Goal: Use online tool/utility: Utilize a website feature to perform a specific function

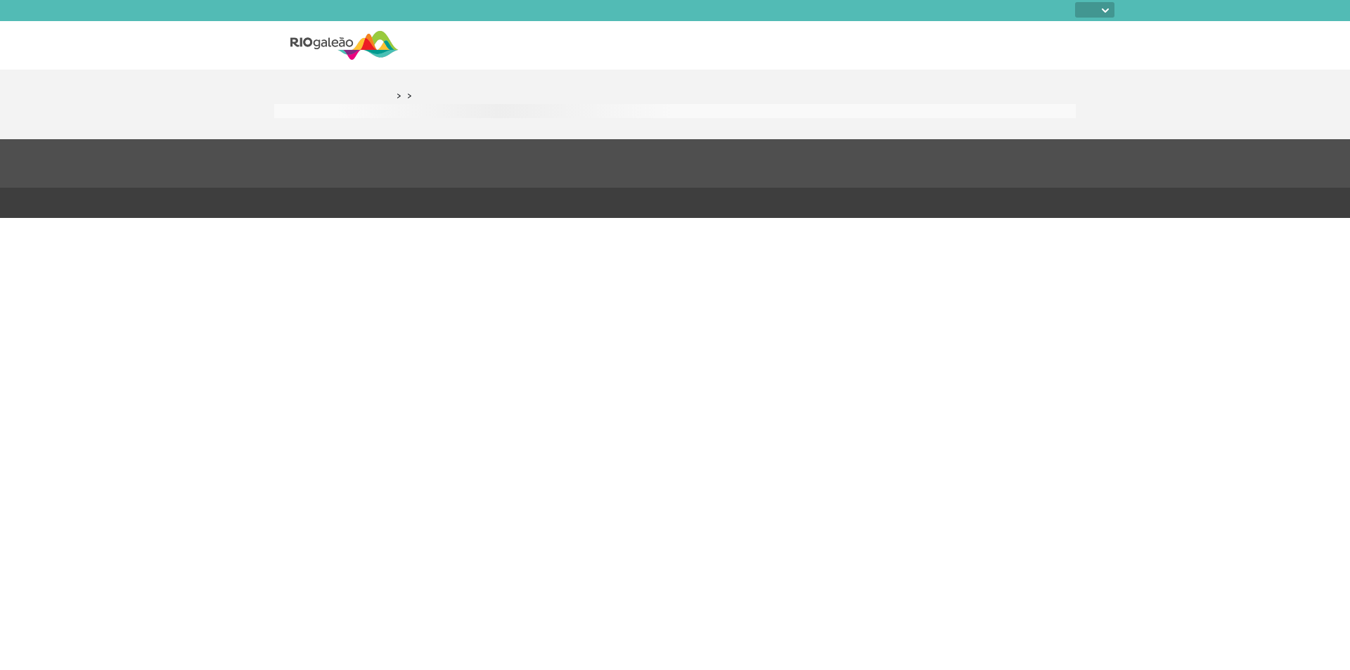
select select
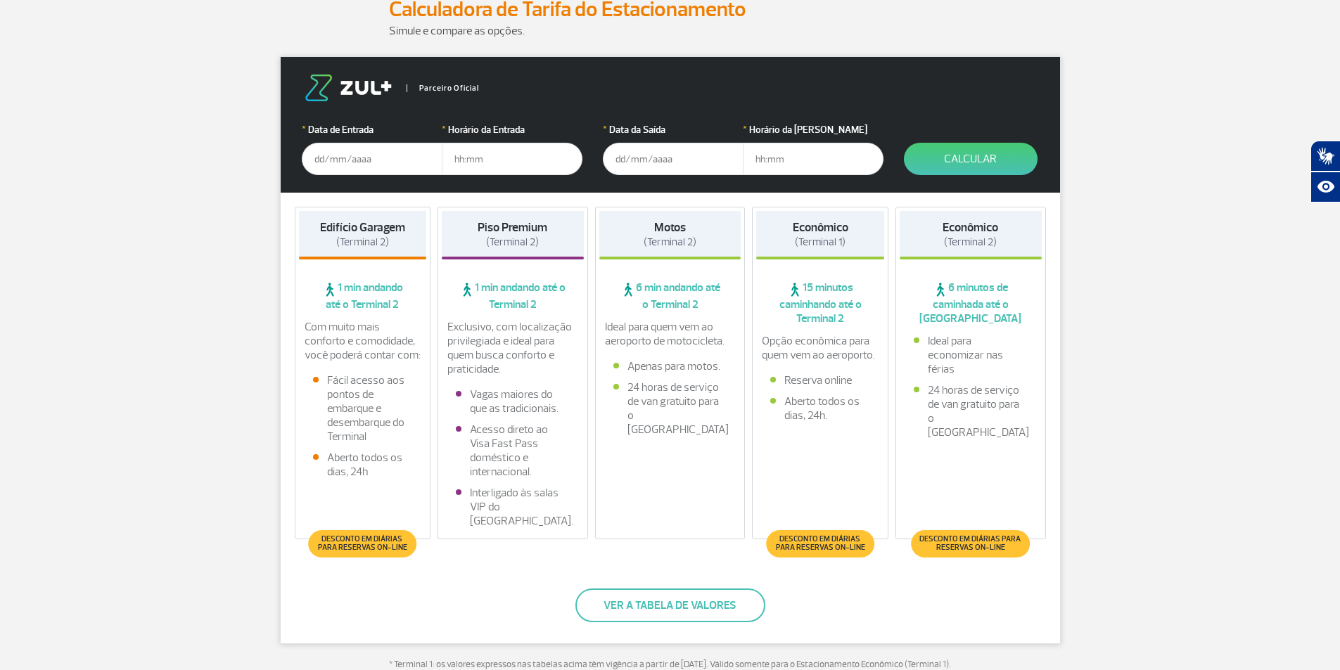
scroll to position [211, 0]
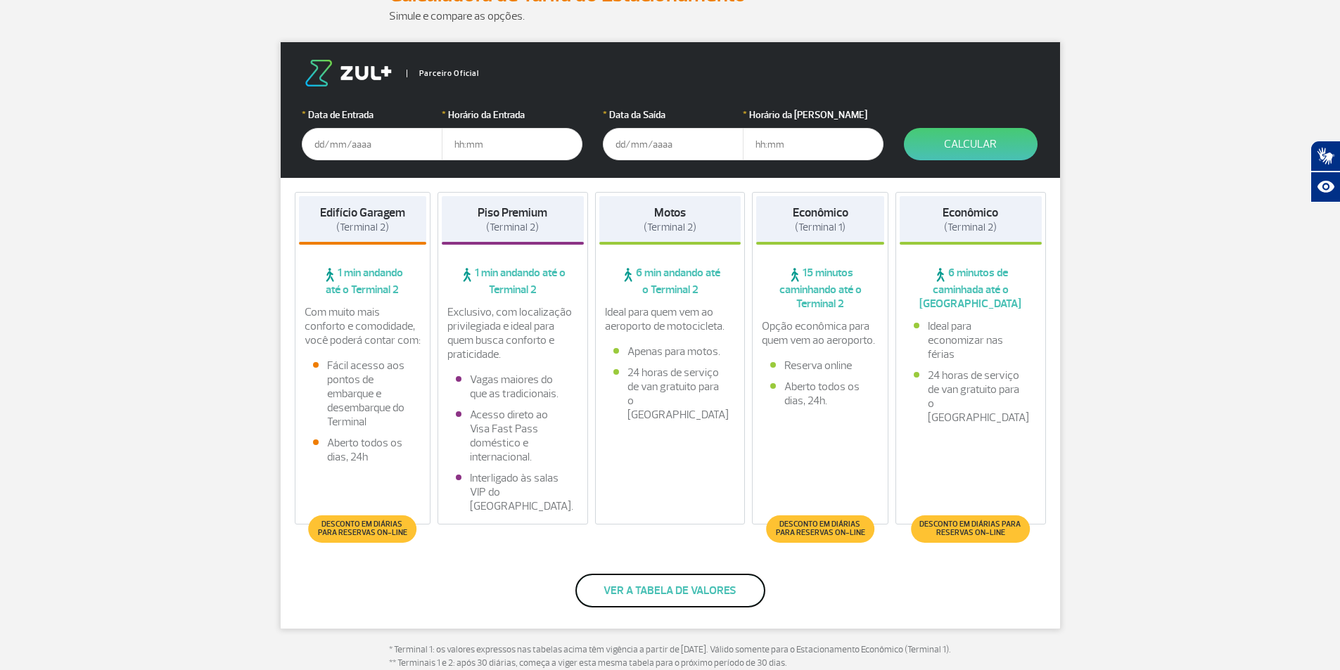
click at [669, 593] on button "Ver a tabela de valores" at bounding box center [670, 591] width 190 height 34
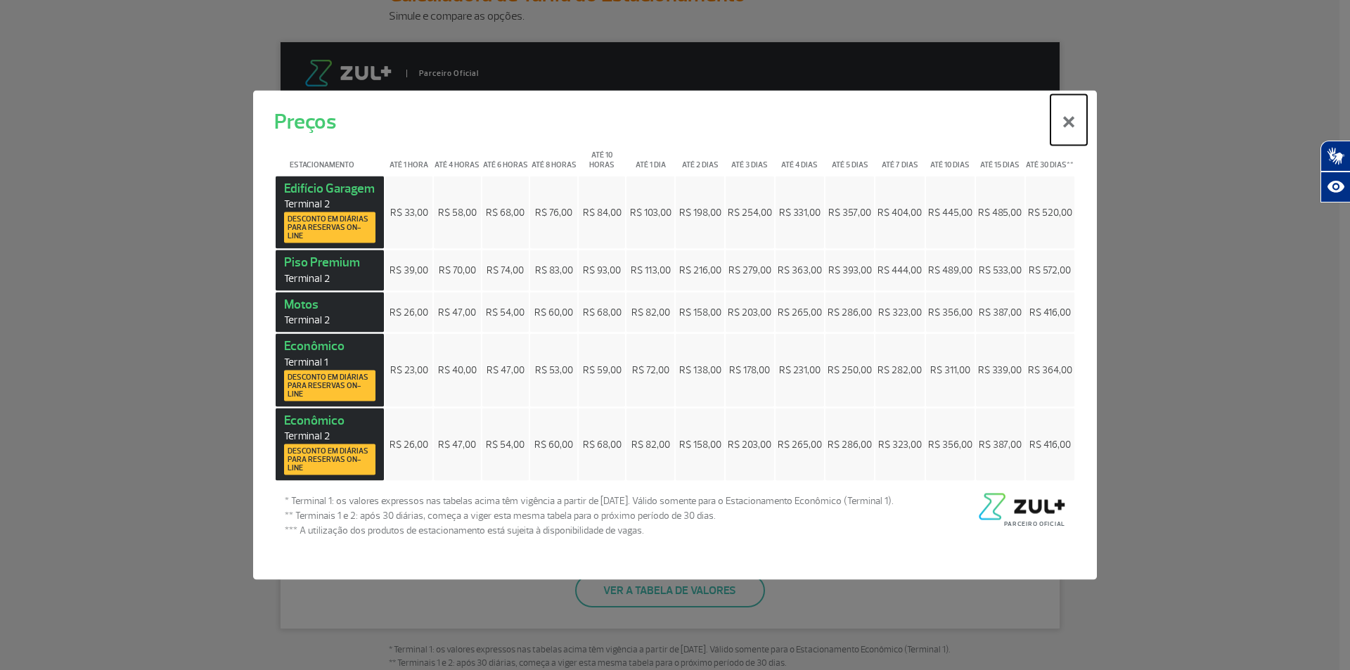
click at [1070, 124] on button "×" at bounding box center [1069, 119] width 37 height 51
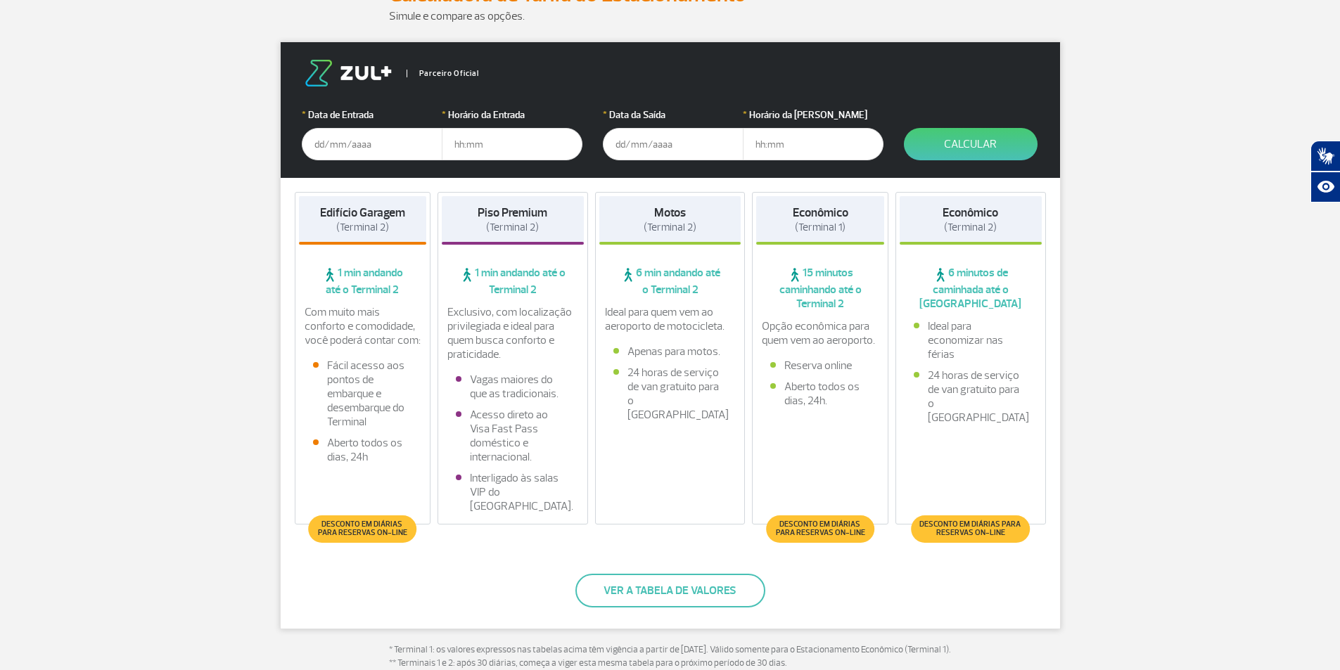
click at [377, 144] on input "text" at bounding box center [372, 144] width 141 height 32
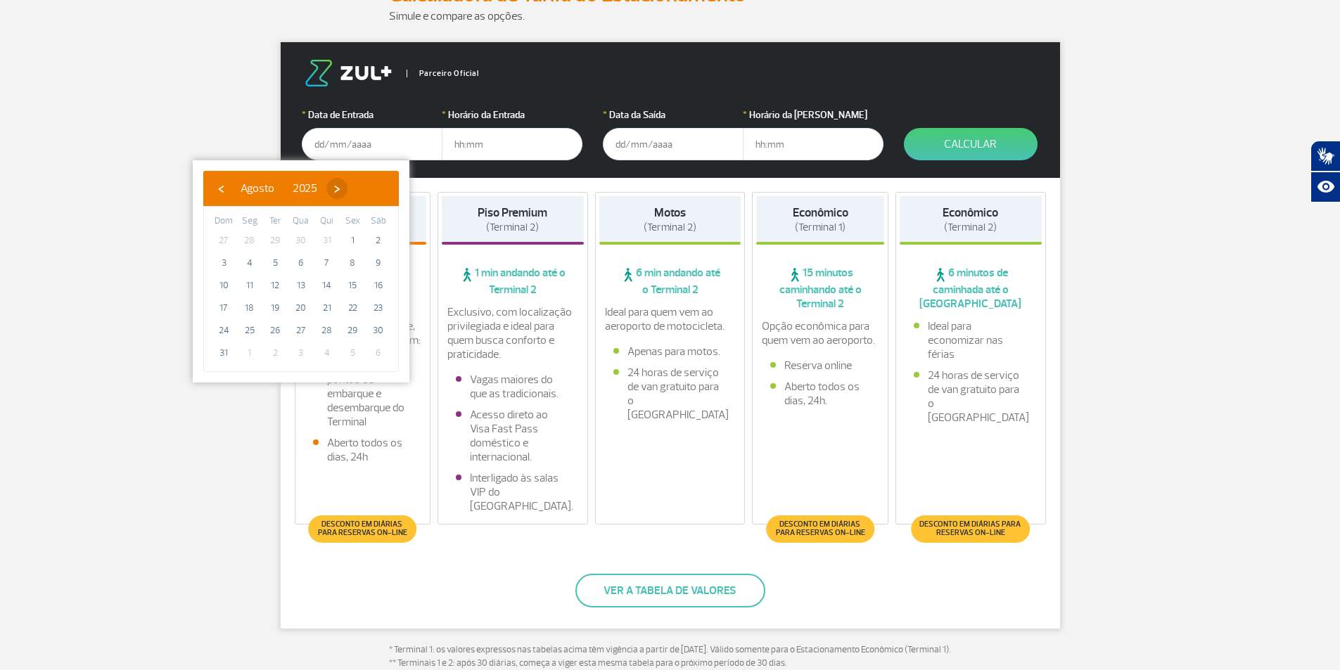
click at [347, 188] on span "›" at bounding box center [336, 188] width 21 height 21
click at [360, 188] on span "›" at bounding box center [349, 188] width 21 height 21
click at [352, 188] on span "›" at bounding box center [341, 188] width 21 height 21
click at [362, 188] on span "›" at bounding box center [351, 188] width 21 height 21
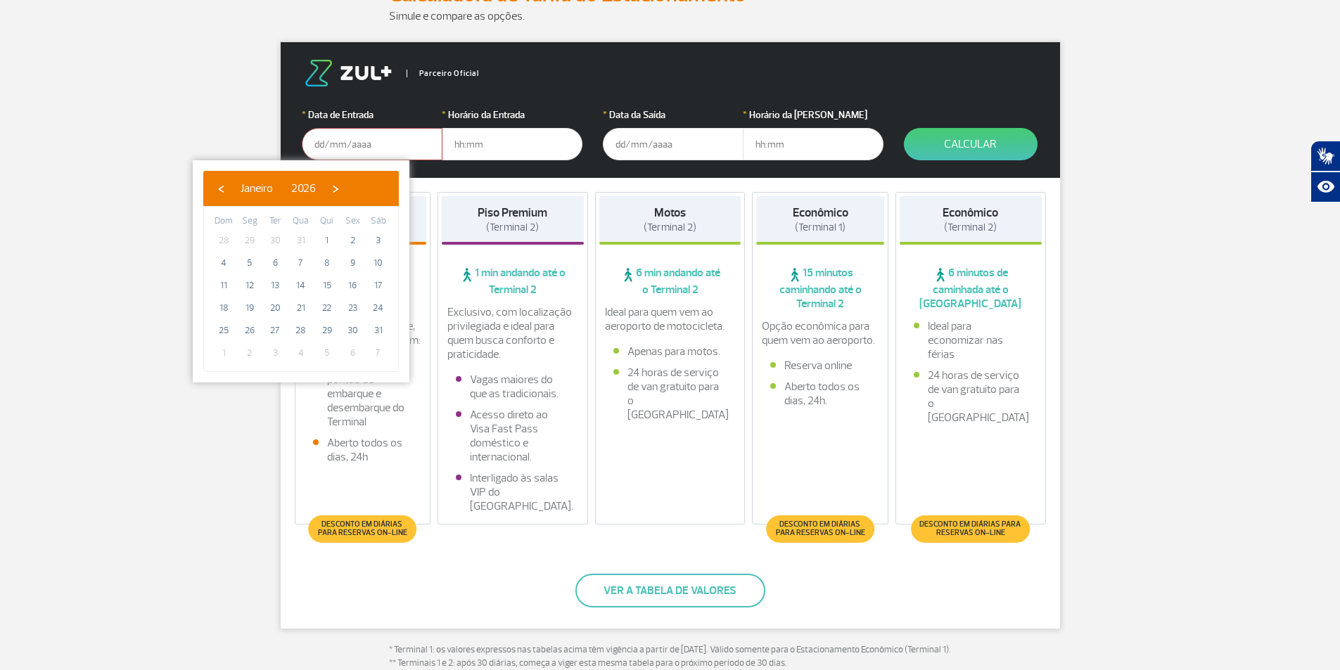
click at [346, 188] on span "›" at bounding box center [335, 188] width 21 height 21
click at [357, 188] on span "›" at bounding box center [345, 188] width 21 height 21
click at [246, 331] on span "30" at bounding box center [249, 330] width 23 height 23
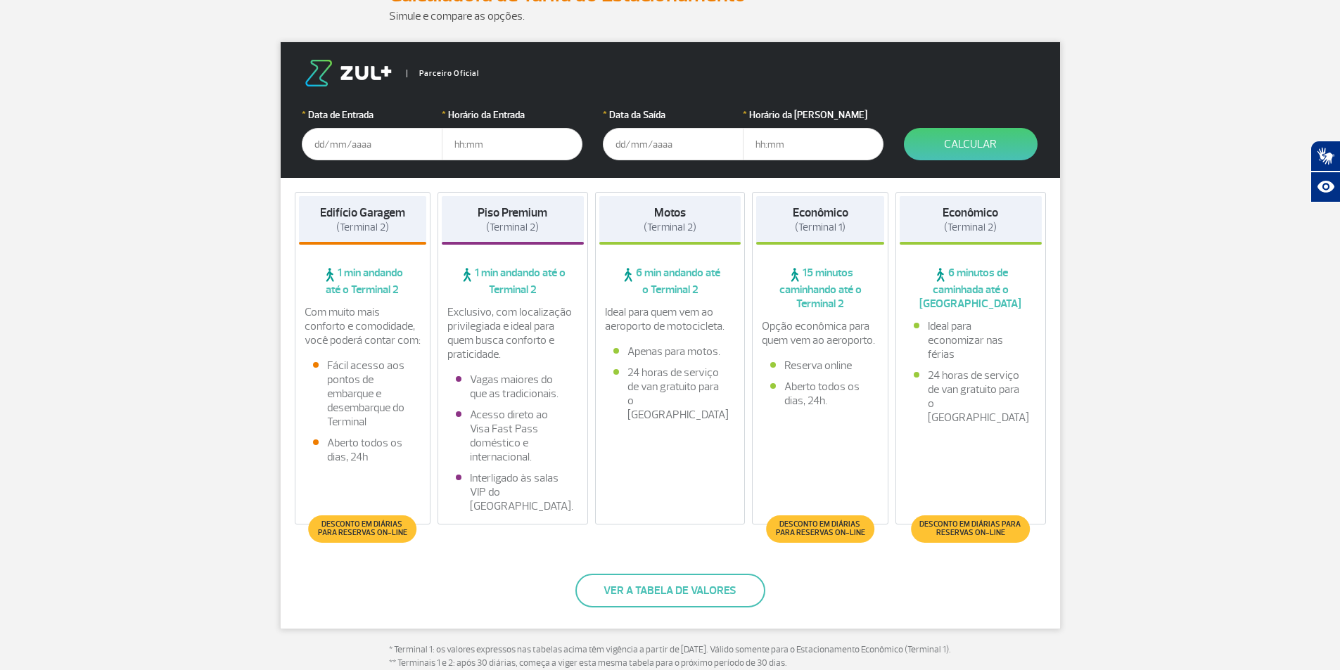
type input "[DATE]"
click at [529, 141] on input "text" at bounding box center [512, 144] width 141 height 32
type input "08:00"
click at [324, 143] on input "[DATE]" at bounding box center [372, 144] width 141 height 32
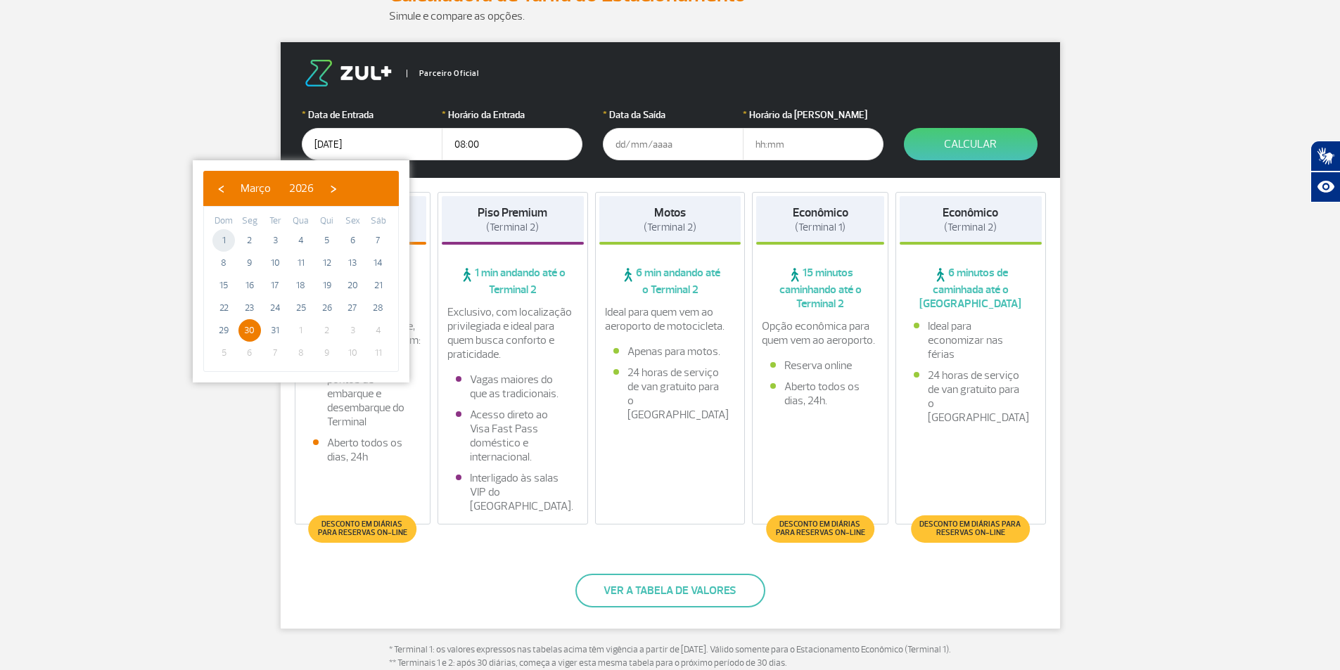
click at [215, 239] on span "1" at bounding box center [223, 240] width 23 height 23
type input "[DATE]"
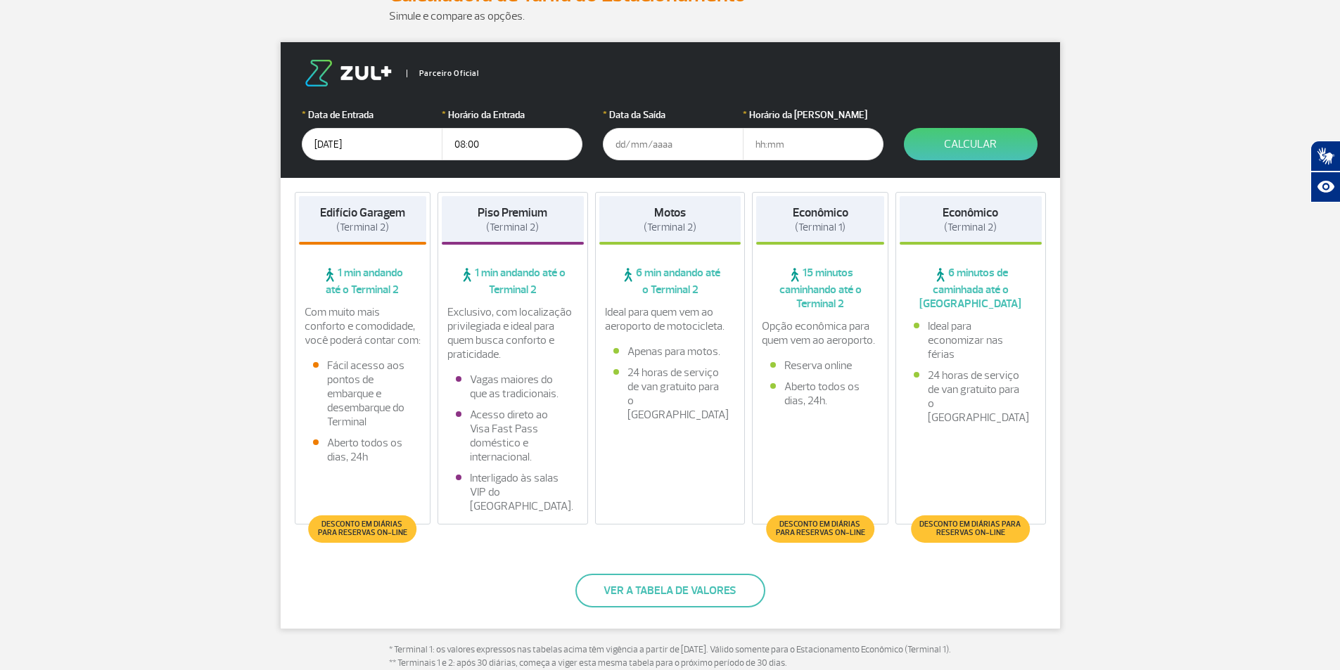
click at [694, 139] on input "text" at bounding box center [673, 144] width 141 height 32
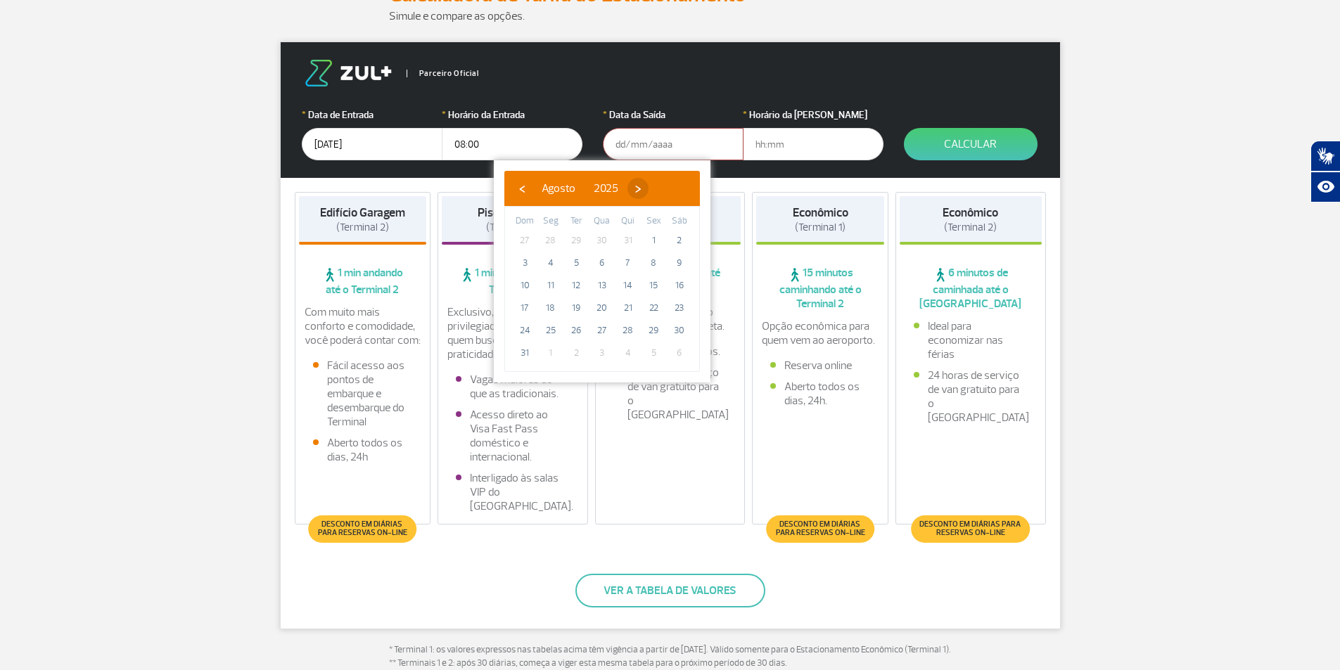
click at [648, 188] on span "›" at bounding box center [637, 188] width 21 height 21
click at [661, 188] on span "›" at bounding box center [650, 188] width 21 height 21
click at [653, 188] on span "›" at bounding box center [642, 188] width 21 height 21
click at [663, 188] on span "›" at bounding box center [652, 188] width 21 height 21
click at [647, 188] on span "›" at bounding box center [636, 188] width 21 height 21
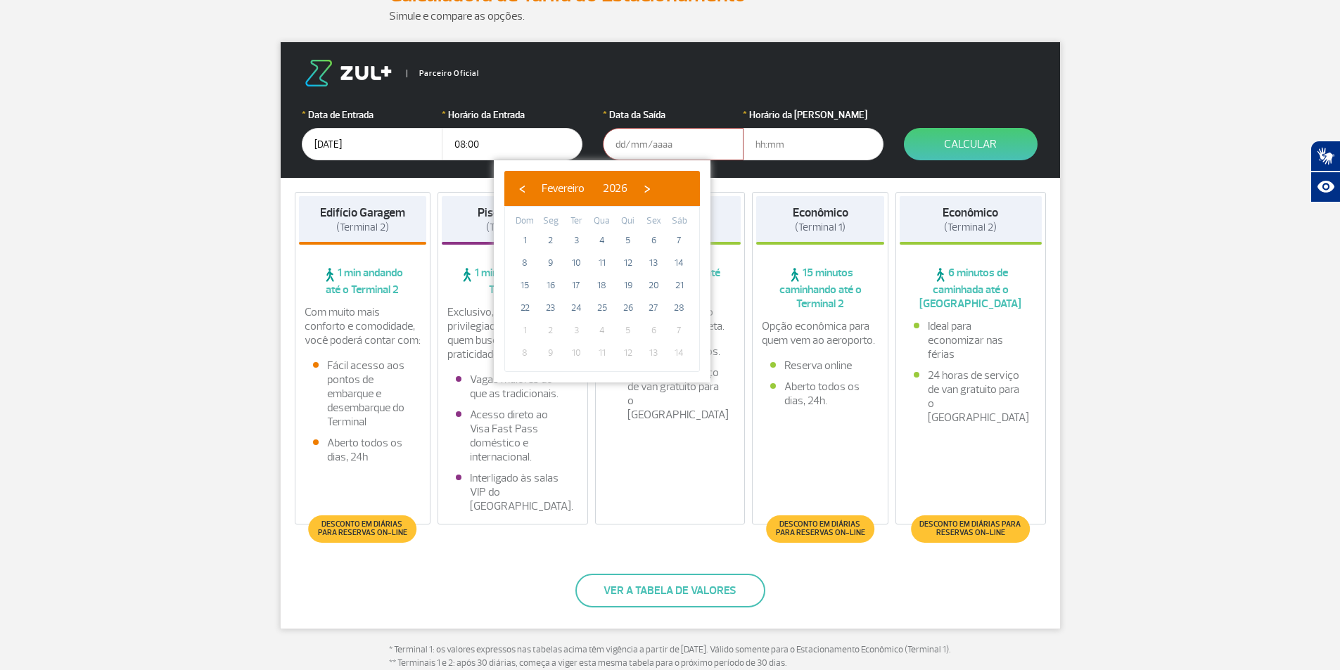
click at [658, 188] on span "›" at bounding box center [647, 188] width 21 height 21
click at [549, 329] on span "30" at bounding box center [550, 330] width 23 height 23
type input "[DATE]"
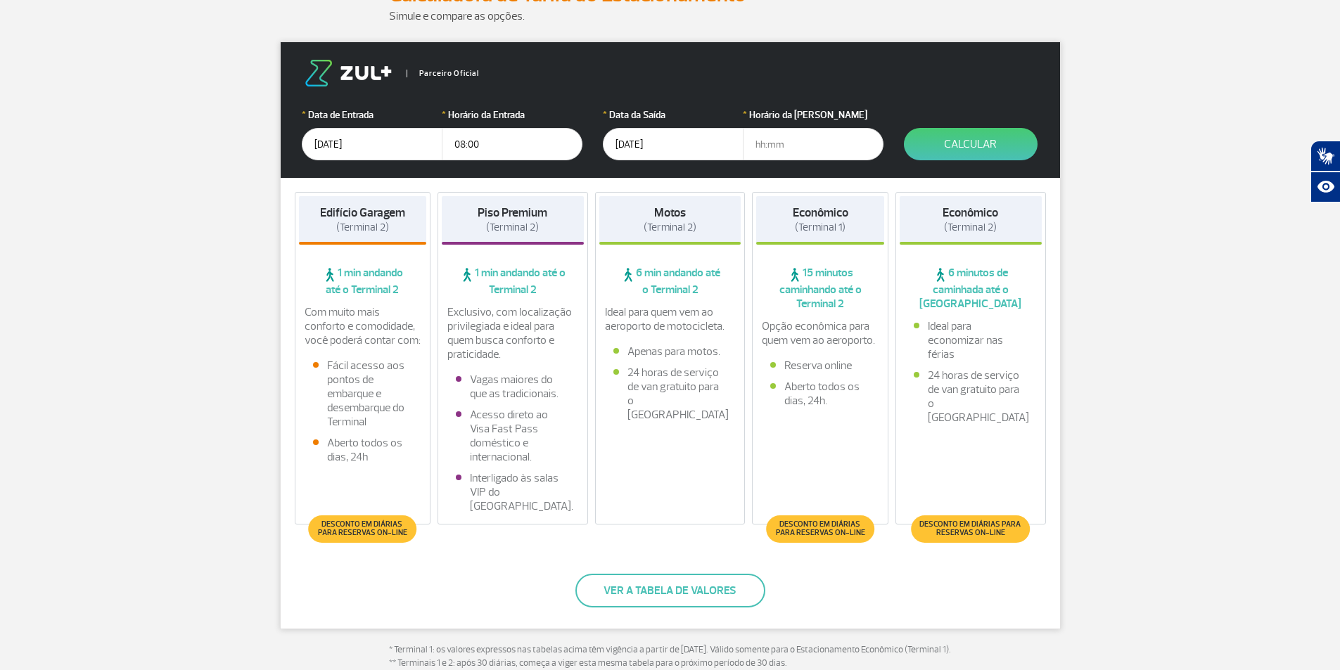
click at [804, 145] on input "text" at bounding box center [813, 144] width 141 height 32
type input "18:00"
click at [990, 142] on button "Calcular" at bounding box center [971, 144] width 134 height 32
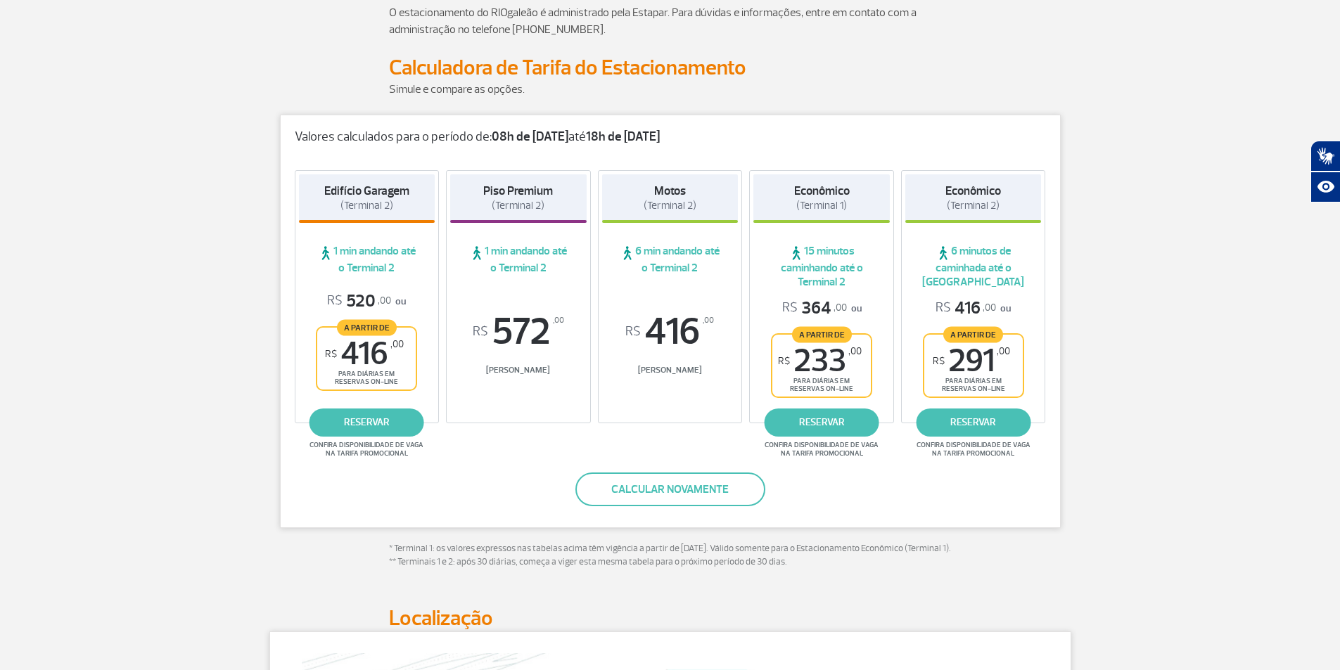
scroll to position [49, 0]
